Goal: Task Accomplishment & Management: Complete application form

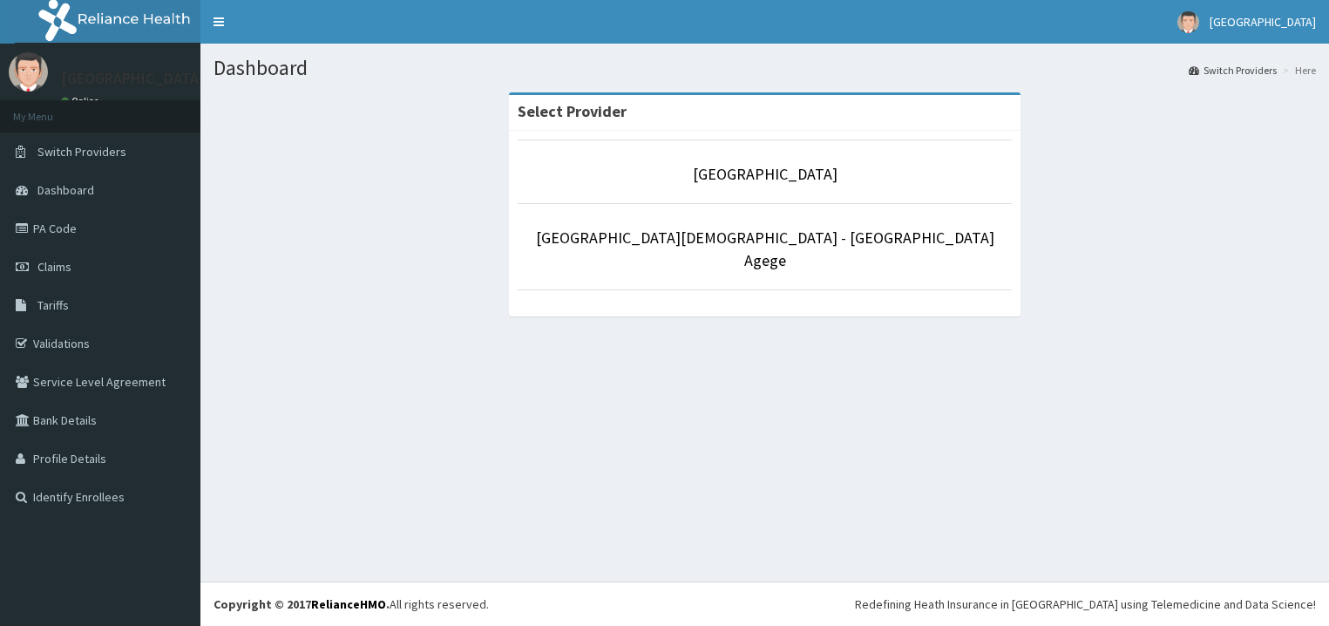
click at [776, 165] on p "[GEOGRAPHIC_DATA]" at bounding box center [765, 174] width 495 height 23
click at [786, 182] on link "[GEOGRAPHIC_DATA]" at bounding box center [765, 174] width 145 height 20
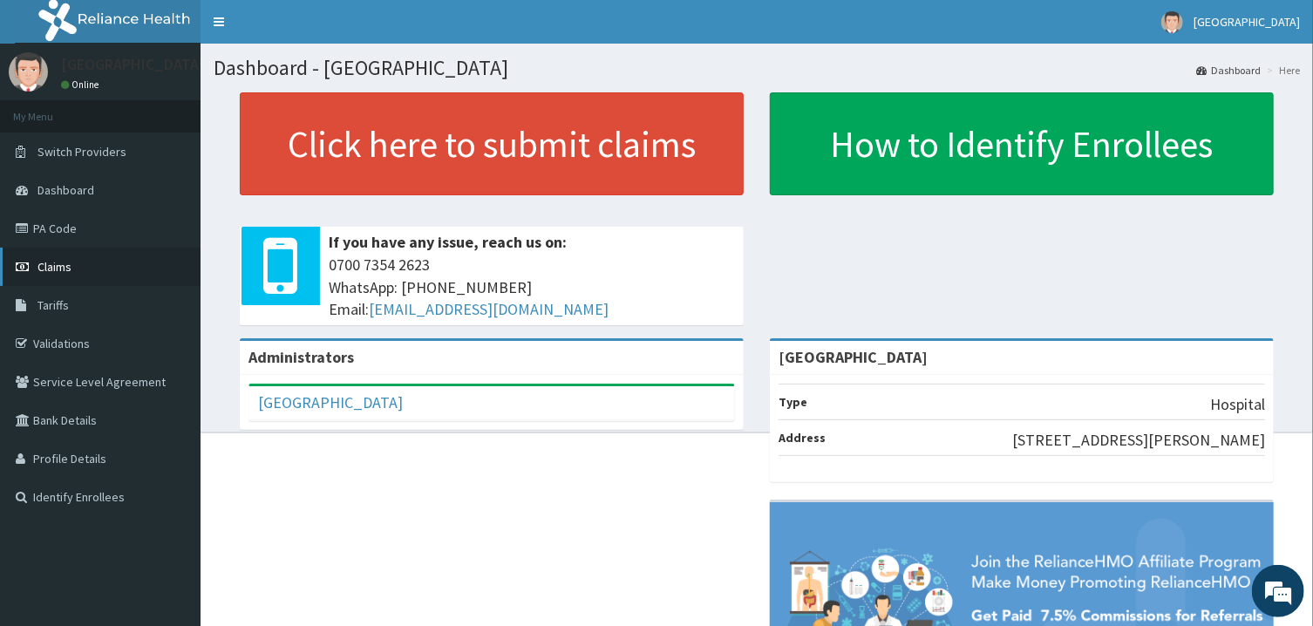
click at [93, 273] on link "Claims" at bounding box center [100, 267] width 201 height 38
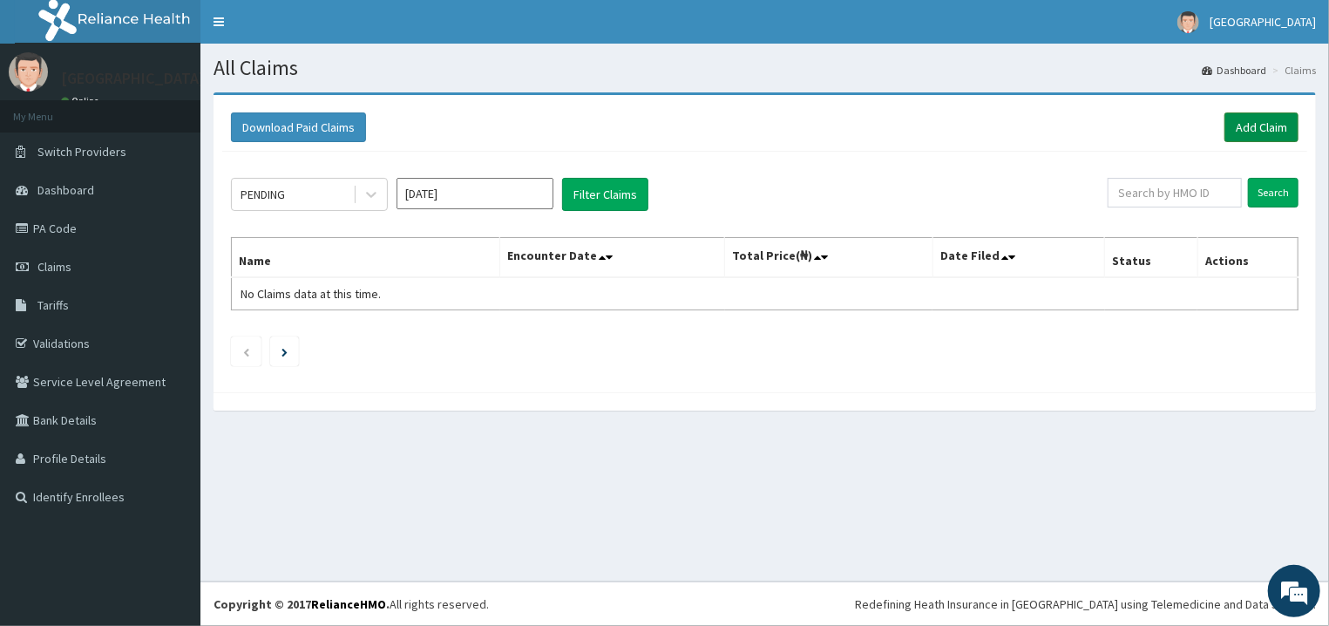
click at [1258, 127] on link "Add Claim" at bounding box center [1262, 127] width 74 height 30
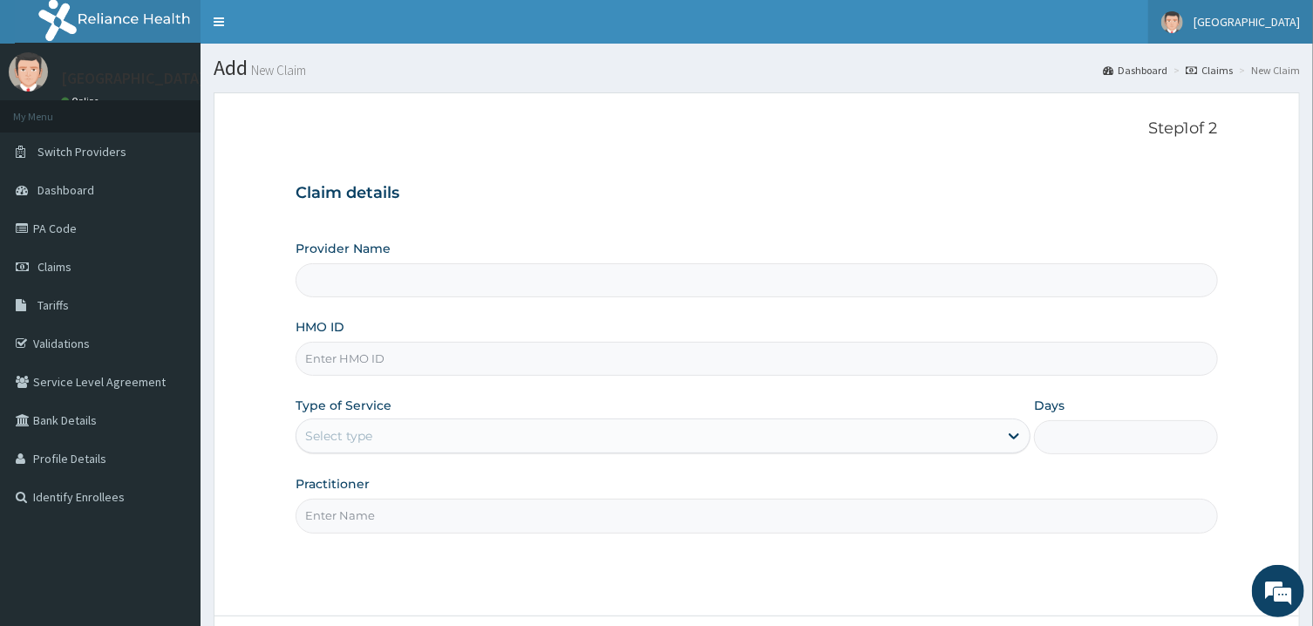
type input "[GEOGRAPHIC_DATA]"
click at [672, 359] on input "HMO ID" at bounding box center [756, 359] width 921 height 34
click at [86, 232] on link "PA Code" at bounding box center [100, 228] width 201 height 38
